Goal: Find specific page/section: Find specific page/section

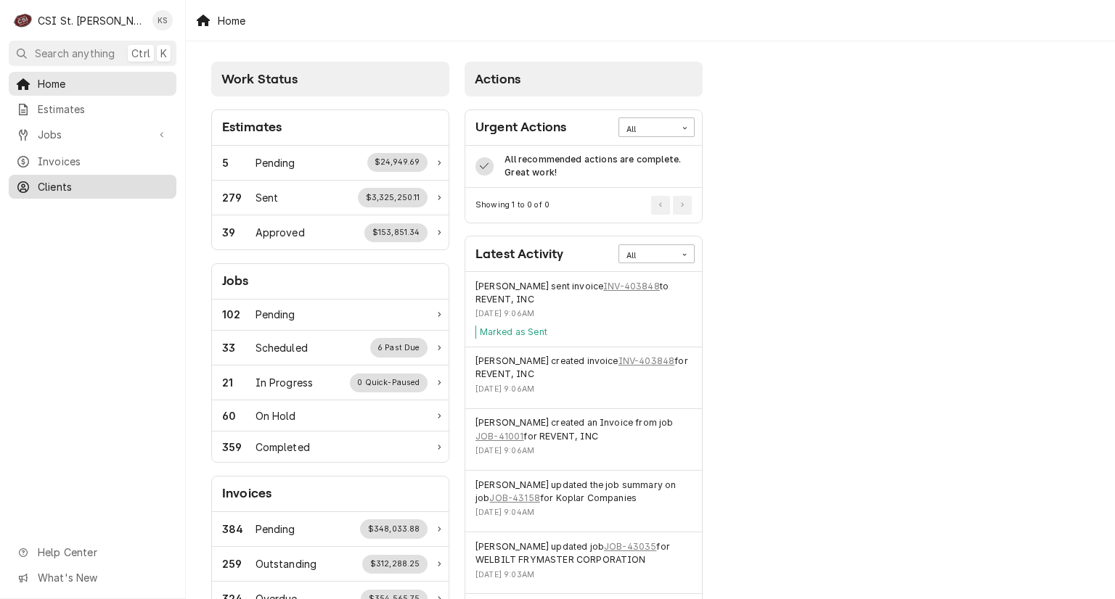
click at [64, 179] on span "Clients" at bounding box center [103, 186] width 131 height 15
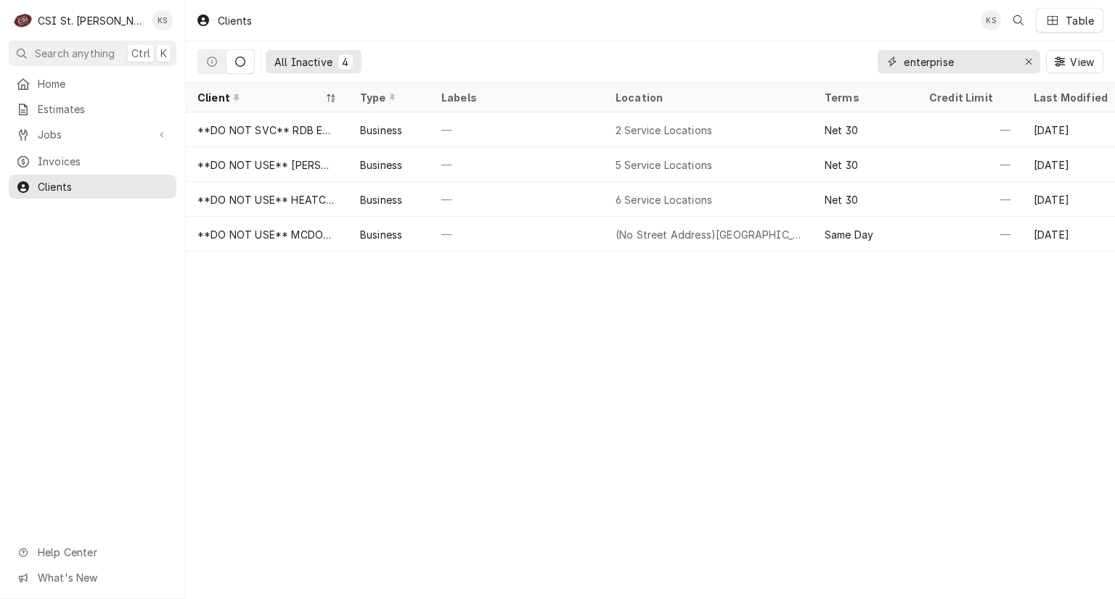
click at [1032, 65] on div "Erase input" at bounding box center [1028, 61] width 15 height 15
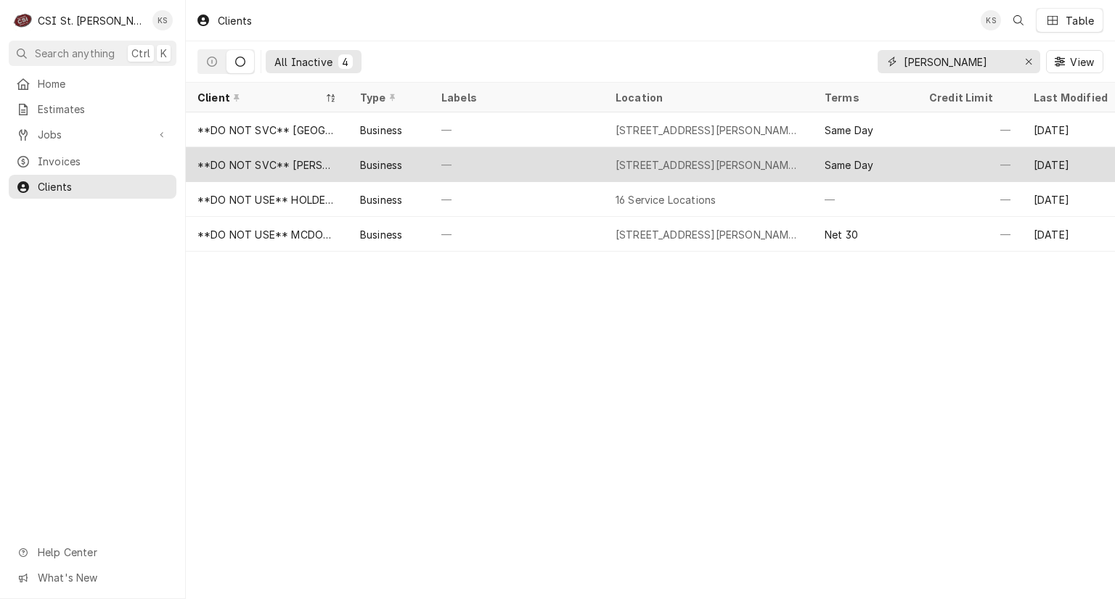
type input "webster"
click at [537, 157] on div "—" at bounding box center [517, 164] width 174 height 35
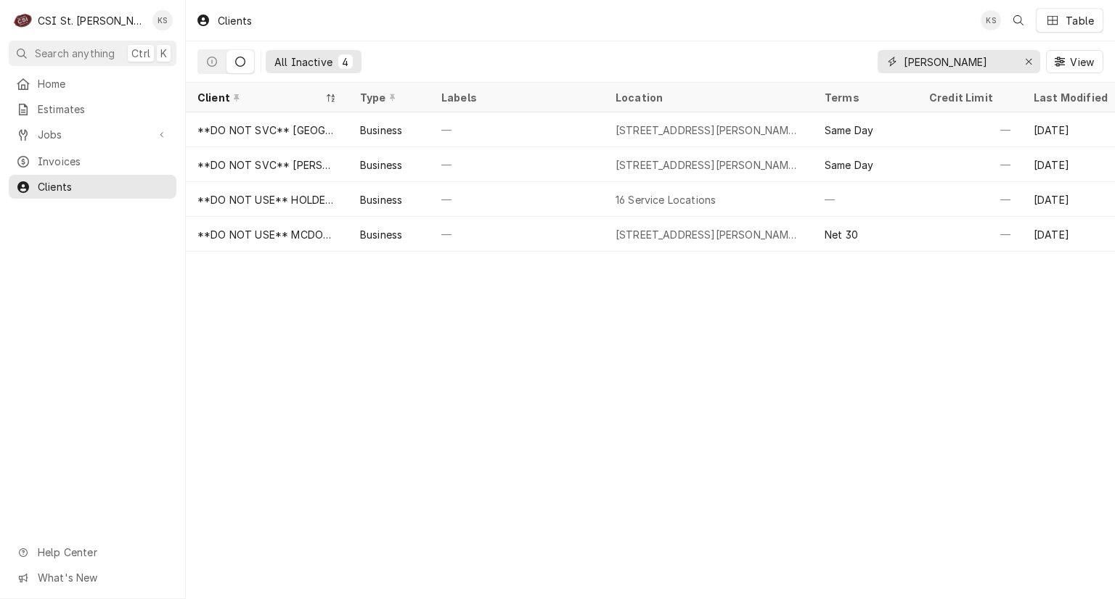
click at [950, 64] on input "[PERSON_NAME]" at bounding box center [958, 61] width 109 height 23
type input "[PERSON_NAME]"
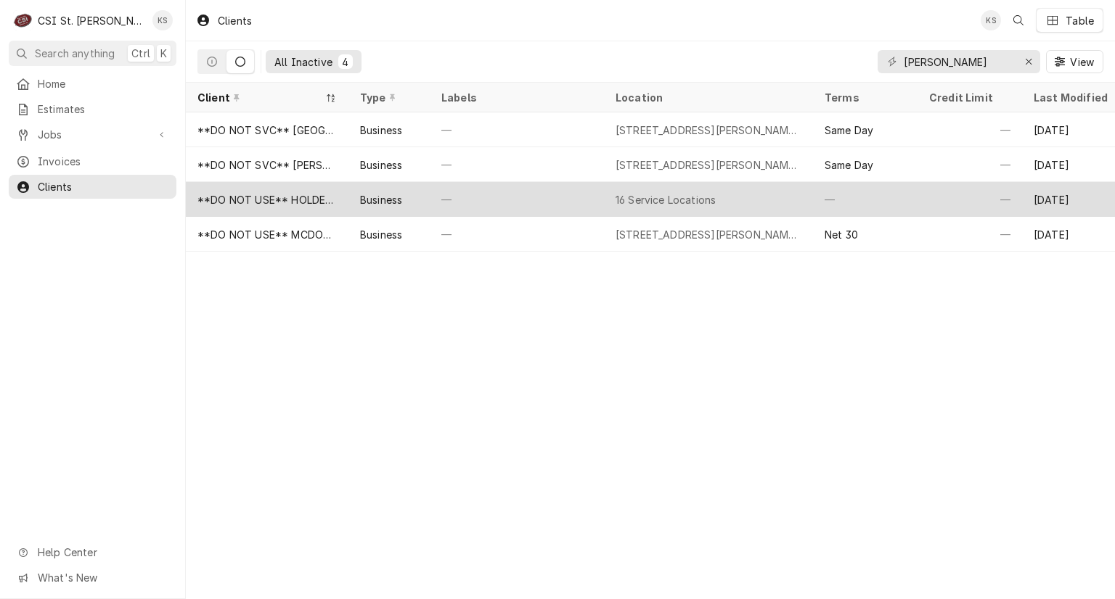
click at [694, 199] on div "16 Service Locations" at bounding box center [665, 199] width 100 height 15
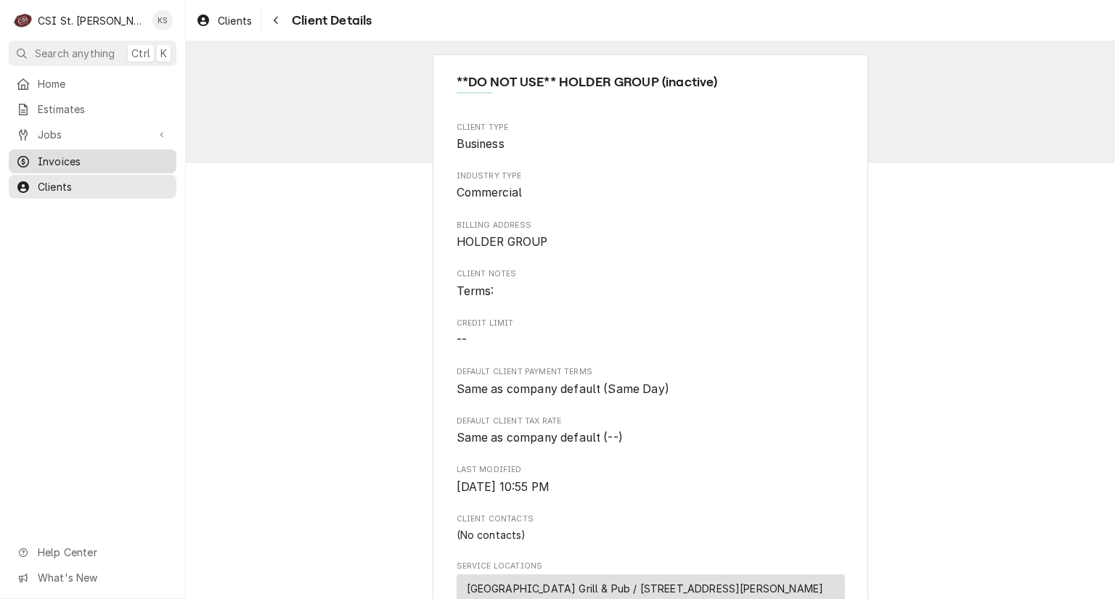
click at [81, 156] on span "Invoices" at bounding box center [103, 161] width 131 height 15
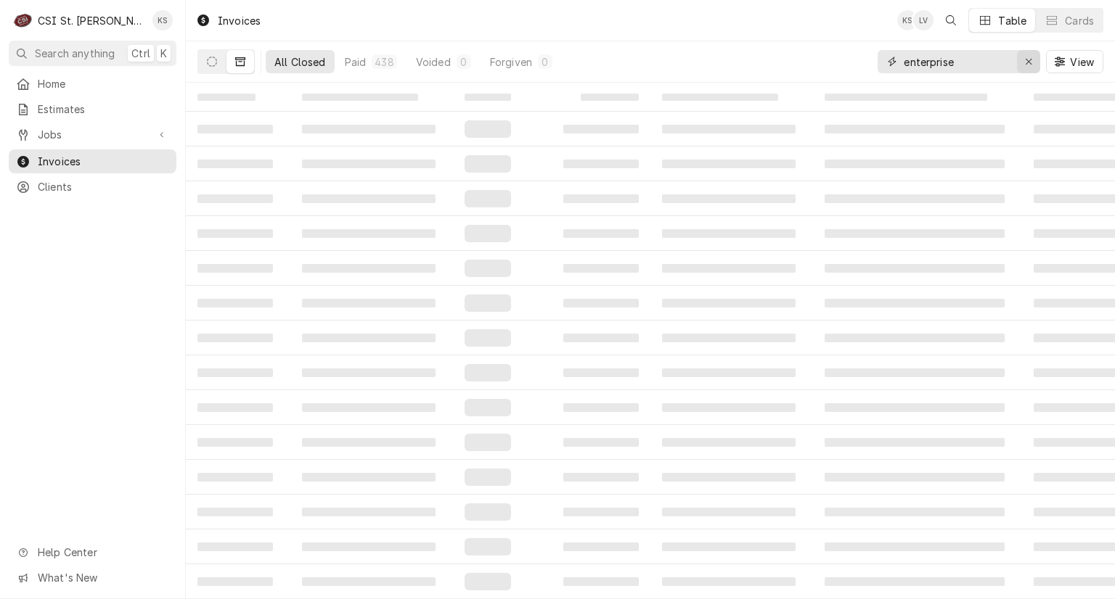
click at [1025, 62] on icon "Erase input" at bounding box center [1029, 62] width 8 height 10
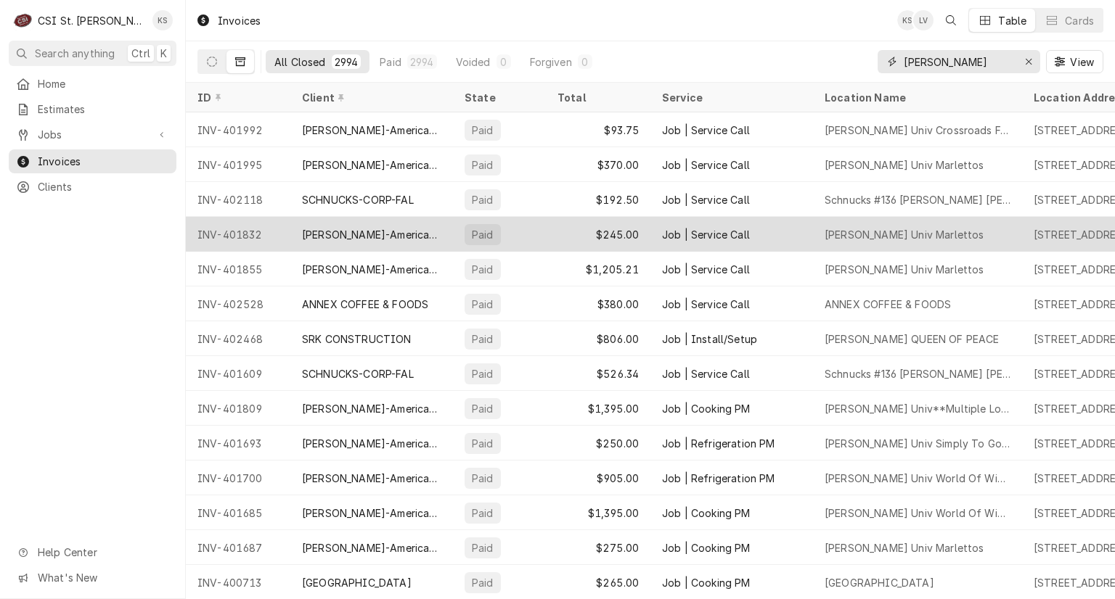
scroll to position [950, 0]
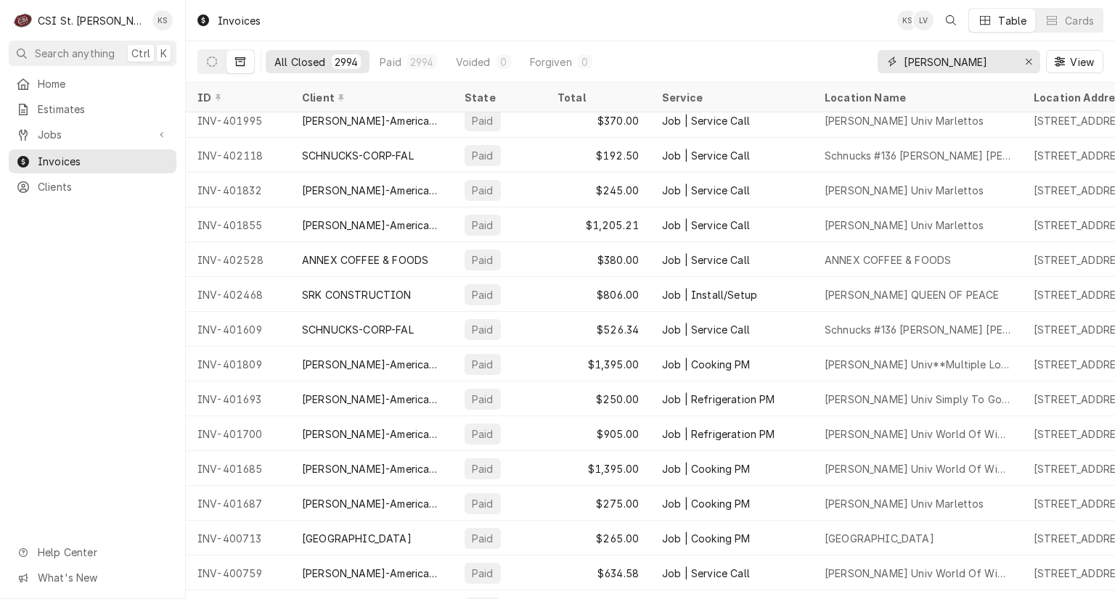
type input "[PERSON_NAME]"
